Goal: Navigation & Orientation: Find specific page/section

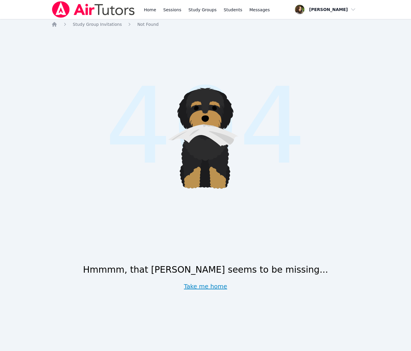
click at [214, 285] on link "Take me home" at bounding box center [205, 287] width 43 height 8
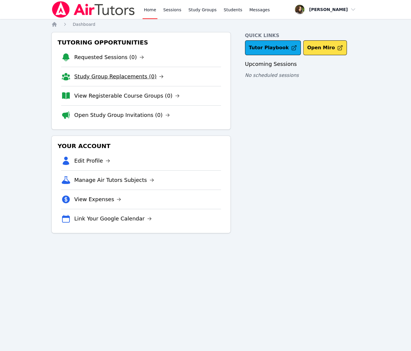
click at [121, 75] on link "Study Group Replacements (0)" at bounding box center [118, 76] width 89 height 8
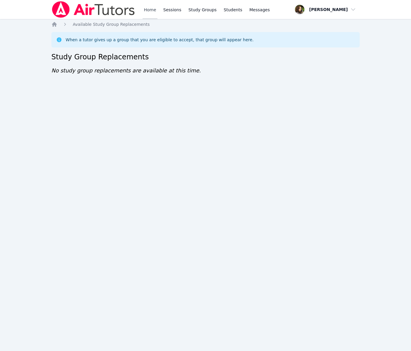
click at [146, 9] on link "Home" at bounding box center [150, 9] width 15 height 19
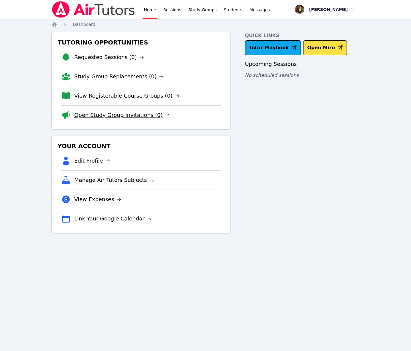
click at [143, 119] on link "Open Study Group Invitations (0)" at bounding box center [122, 115] width 96 height 8
